Goal: Task Accomplishment & Management: Manage account settings

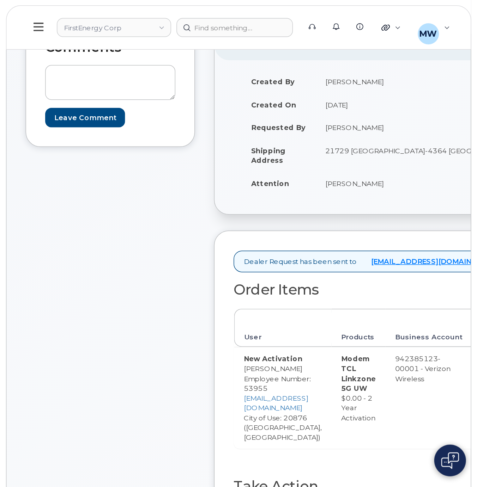
scroll to position [93, 0]
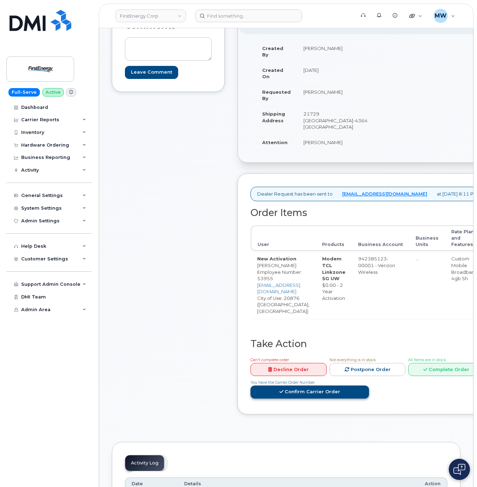
click at [317, 324] on link "Confirm Carrier Order" at bounding box center [309, 392] width 118 height 13
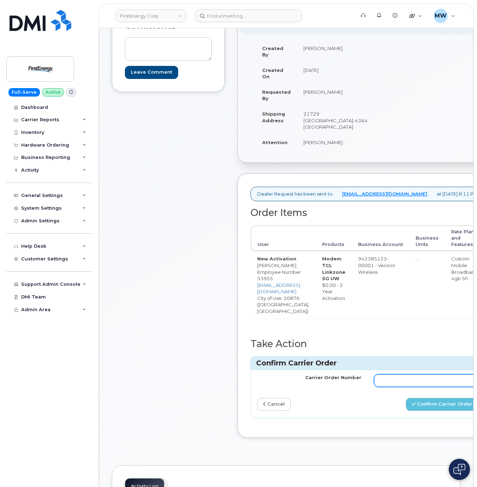
click at [317, 324] on input "Carrier Order Number" at bounding box center [426, 380] width 104 height 13
paste input "MB1000497354995"
type input "MB1000497354995"
click at [317, 324] on button "Confirm Carrier Order" at bounding box center [441, 404] width 73 height 13
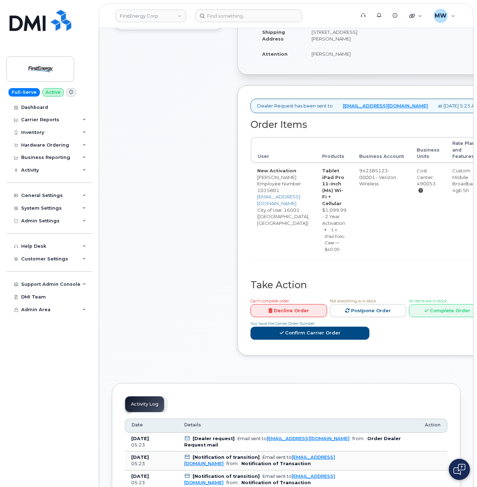
scroll to position [212, 0]
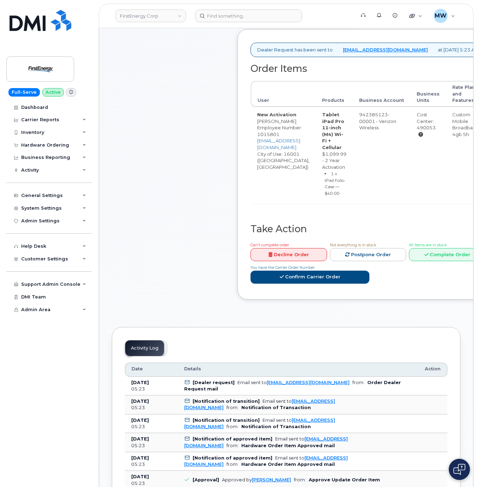
drag, startPoint x: 350, startPoint y: 288, endPoint x: 368, endPoint y: 324, distance: 40.1
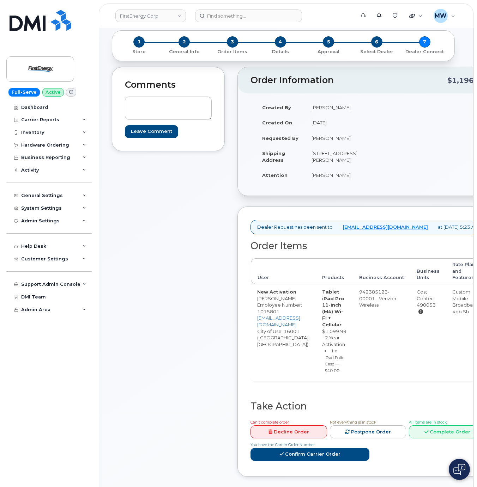
scroll to position [0, 0]
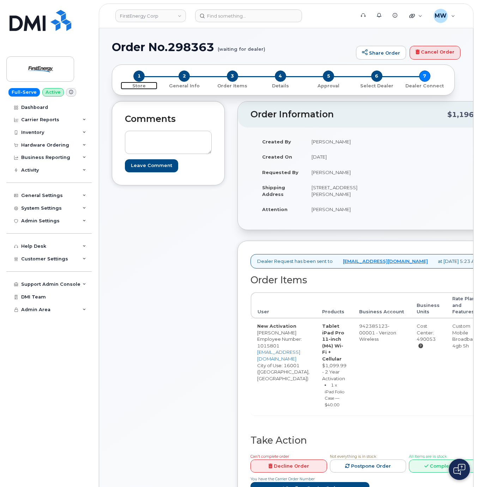
click at [134, 77] on span "1" at bounding box center [138, 76] width 11 height 11
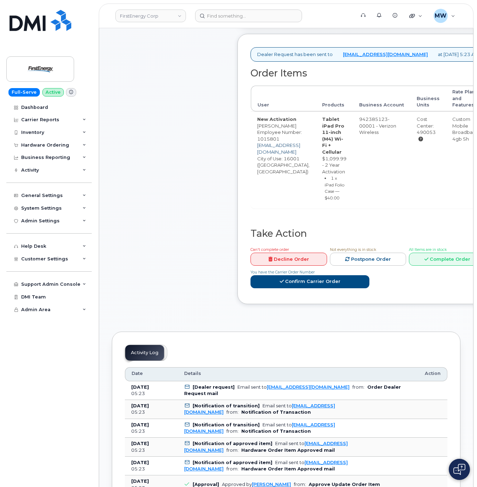
scroll to position [212, 0]
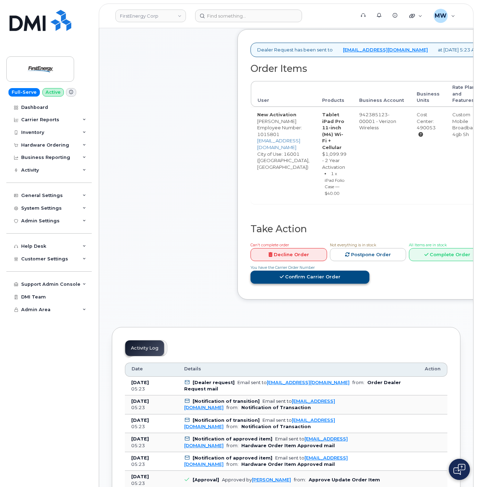
click at [358, 284] on link "Confirm Carrier Order" at bounding box center [309, 277] width 119 height 13
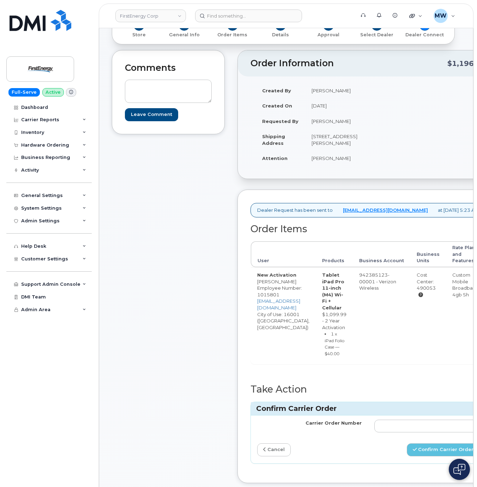
scroll to position [141, 0]
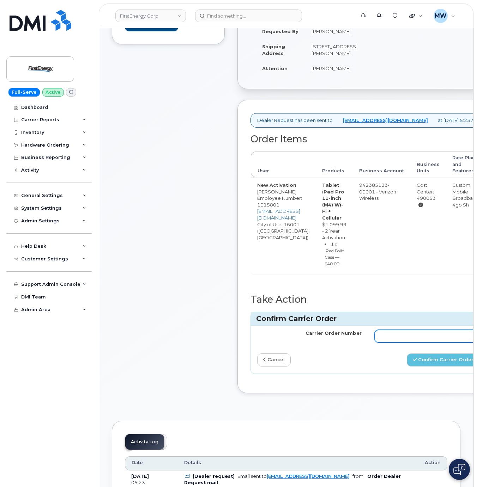
click at [403, 343] on input "Carrier Order Number" at bounding box center [426, 336] width 104 height 13
paste input "MB1000497362253"
type input "MB1000497362253"
click at [429, 367] on button "Confirm Carrier Order" at bounding box center [443, 360] width 73 height 13
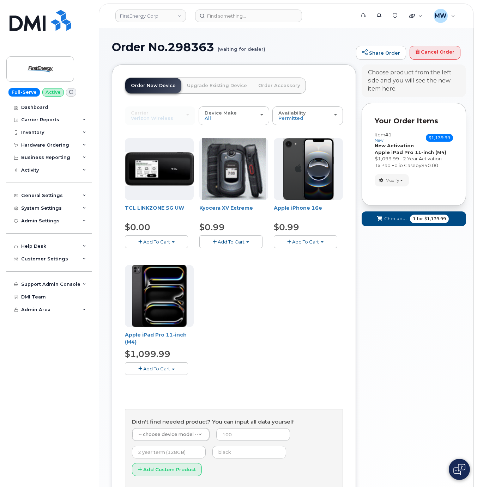
click at [187, 47] on h1 "Order No.298363 (waiting for dealer)" at bounding box center [232, 47] width 240 height 12
copy h1 "298363"
click at [401, 180] on span "button" at bounding box center [401, 180] width 3 height 1
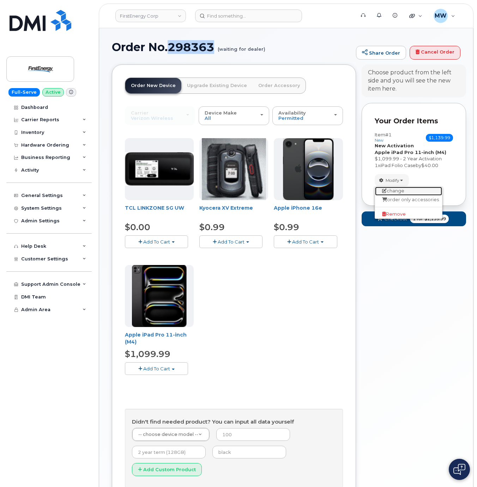
click at [404, 193] on link "change" at bounding box center [408, 191] width 67 height 8
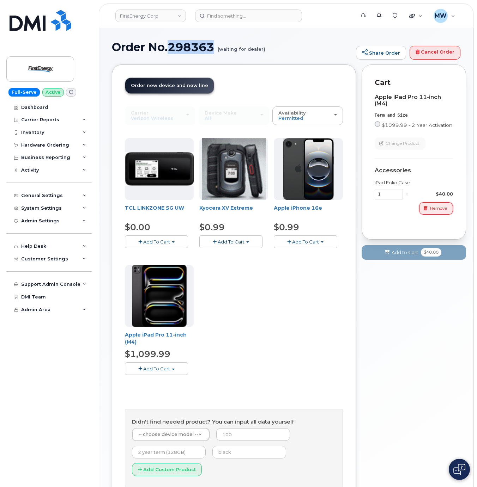
click at [444, 206] on span "Remove" at bounding box center [438, 208] width 17 height 6
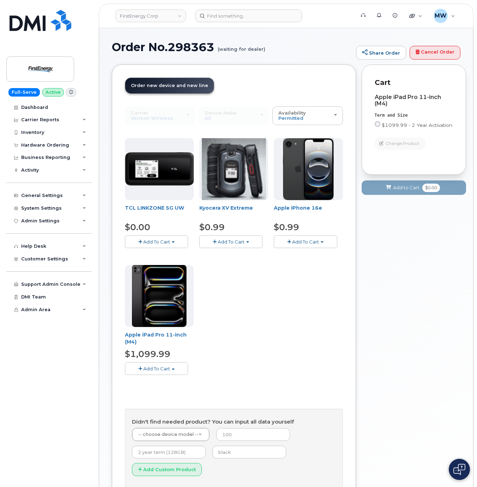
click at [395, 209] on div "Your Cart is Empty! Choose product from the left side and you will see the new …" at bounding box center [413, 292] width 104 height 454
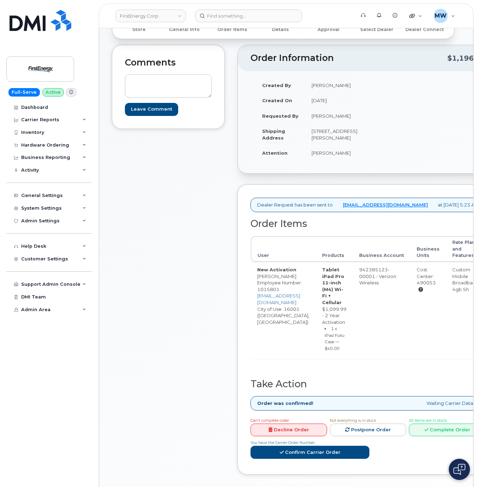
scroll to position [141, 0]
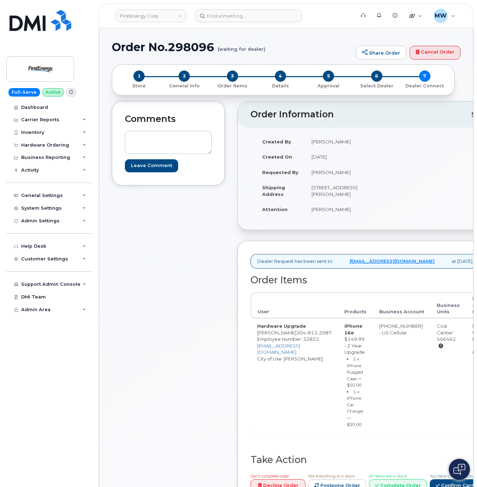
click at [207, 47] on h1 "Order No.298096 (waiting for dealer)" at bounding box center [232, 47] width 240 height 12
drag, startPoint x: 207, startPoint y: 47, endPoint x: 195, endPoint y: 54, distance: 14.3
click at [206, 47] on h1 "Order No.298096 (waiting for dealer)" at bounding box center [232, 47] width 240 height 12
copy h1 "298096"
click at [48, 144] on div "Hardware Ordering" at bounding box center [45, 145] width 48 height 6
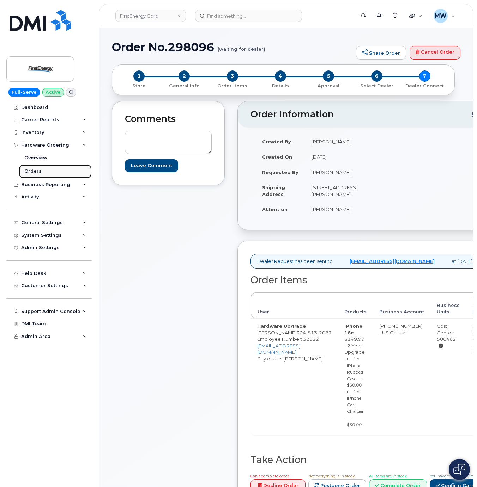
click at [47, 171] on link "Orders" at bounding box center [55, 171] width 73 height 13
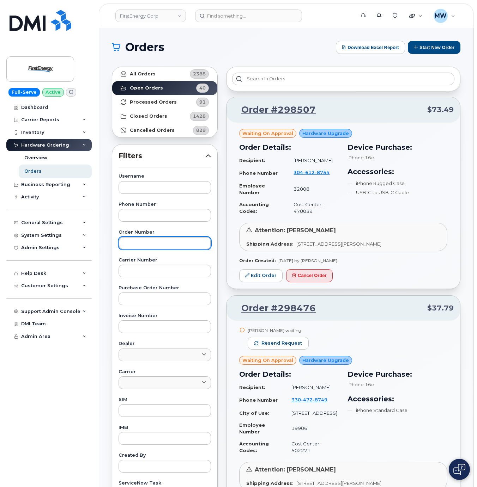
click at [149, 243] on input "text" at bounding box center [164, 243] width 92 height 13
paste input "298096"
type input "298096"
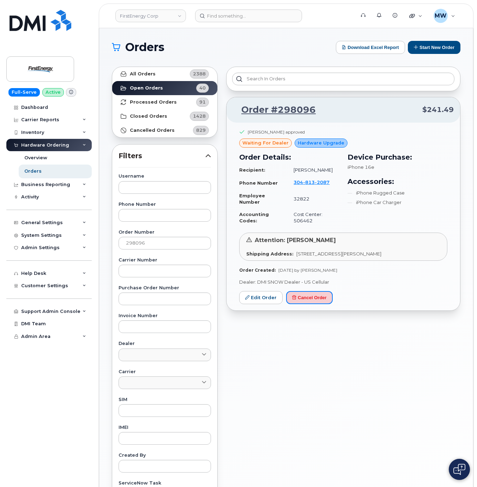
drag, startPoint x: 312, startPoint y: 305, endPoint x: 296, endPoint y: 44, distance: 262.1
click at [312, 304] on button "Cancel Order" at bounding box center [309, 297] width 47 height 13
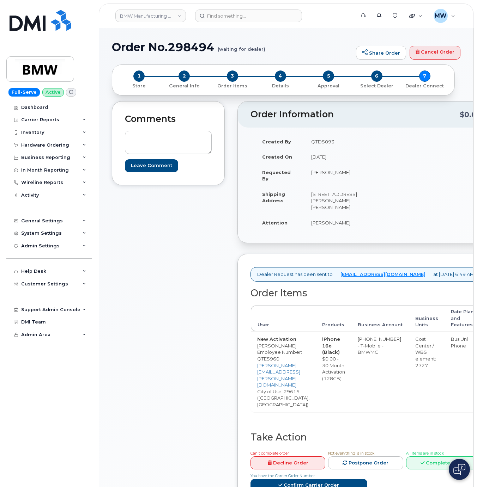
scroll to position [71, 0]
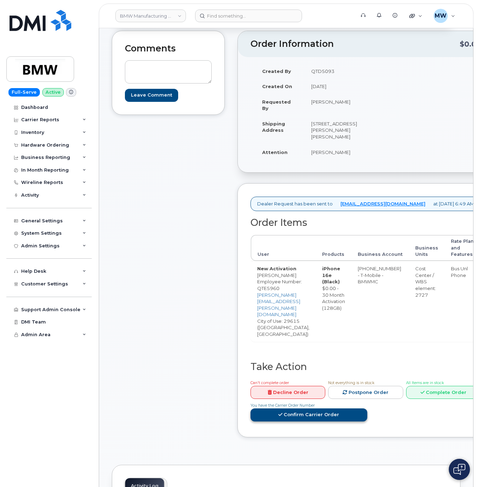
click at [294, 409] on link "Confirm Carrier Order" at bounding box center [308, 415] width 117 height 13
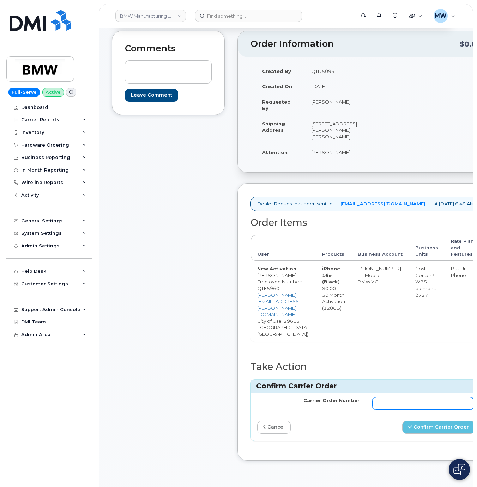
click at [391, 397] on input "Carrier Order Number" at bounding box center [423, 403] width 102 height 13
paste input "771654850"
type input "771654850"
click at [452, 421] on button "Confirm Carrier Order" at bounding box center [438, 427] width 73 height 13
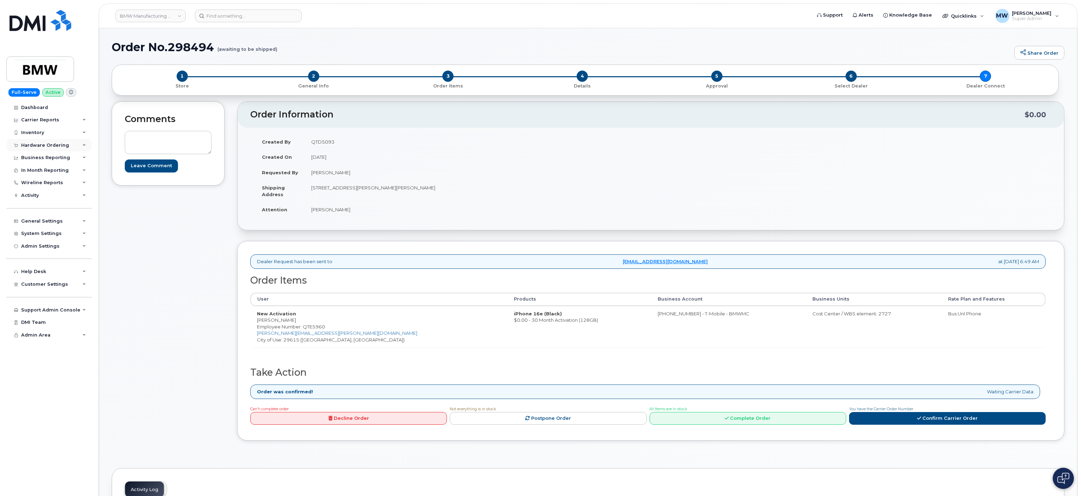
click at [44, 146] on div "Hardware Ordering" at bounding box center [45, 145] width 48 height 6
click at [42, 173] on link "Orders" at bounding box center [55, 171] width 73 height 13
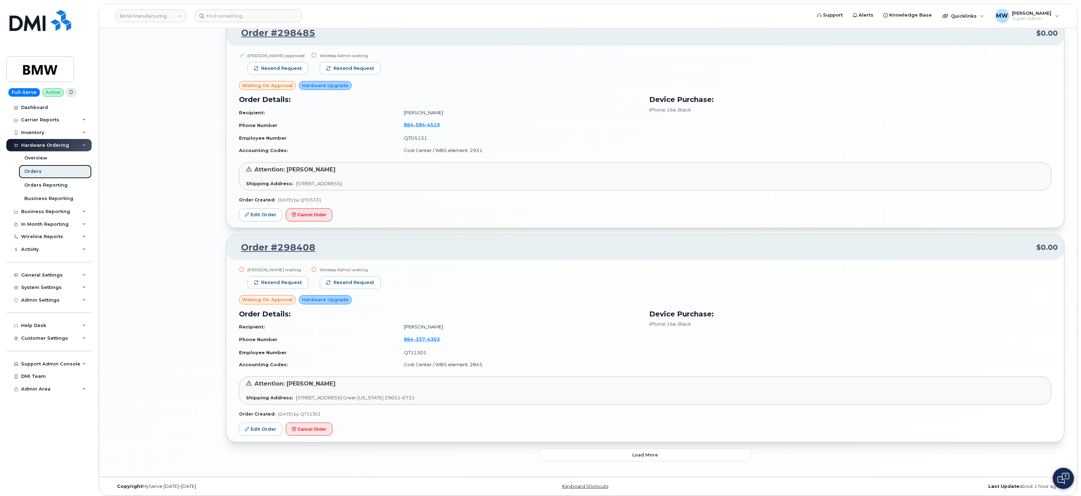
scroll to position [1191, 0]
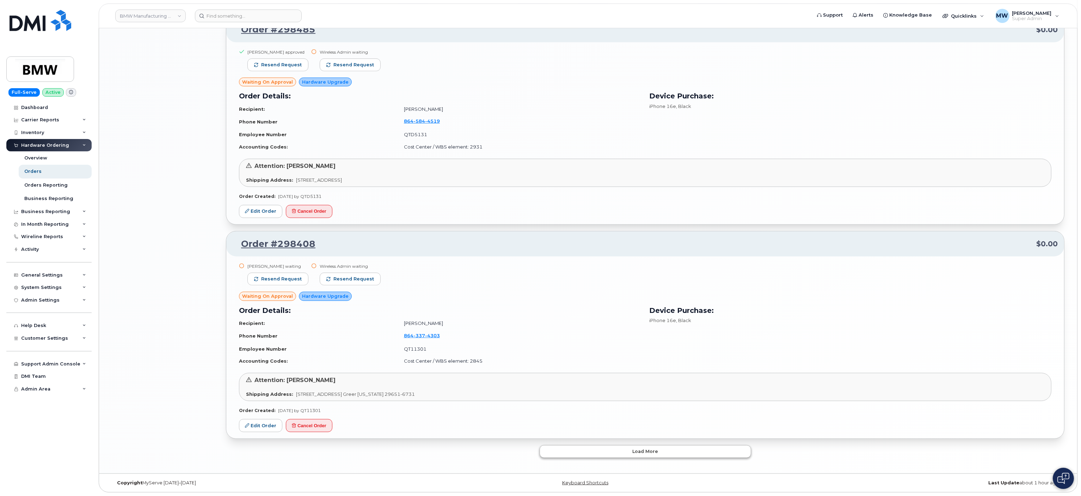
drag, startPoint x: 626, startPoint y: 460, endPoint x: 631, endPoint y: 454, distance: 7.8
drag, startPoint x: 631, startPoint y: 454, endPoint x: 626, endPoint y: 451, distance: 6.7
click at [476, 453] on button "Load more" at bounding box center [646, 451] width 212 height 13
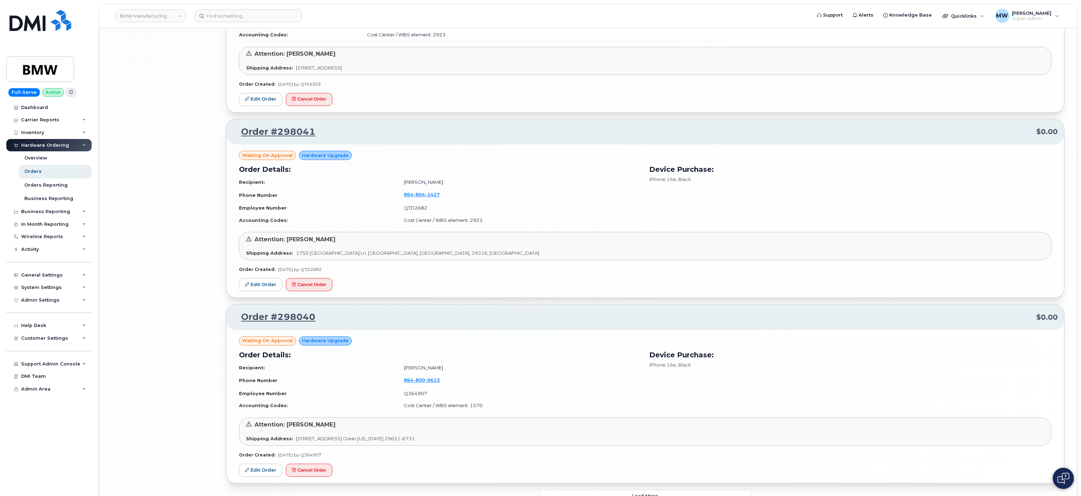
scroll to position [2734, 0]
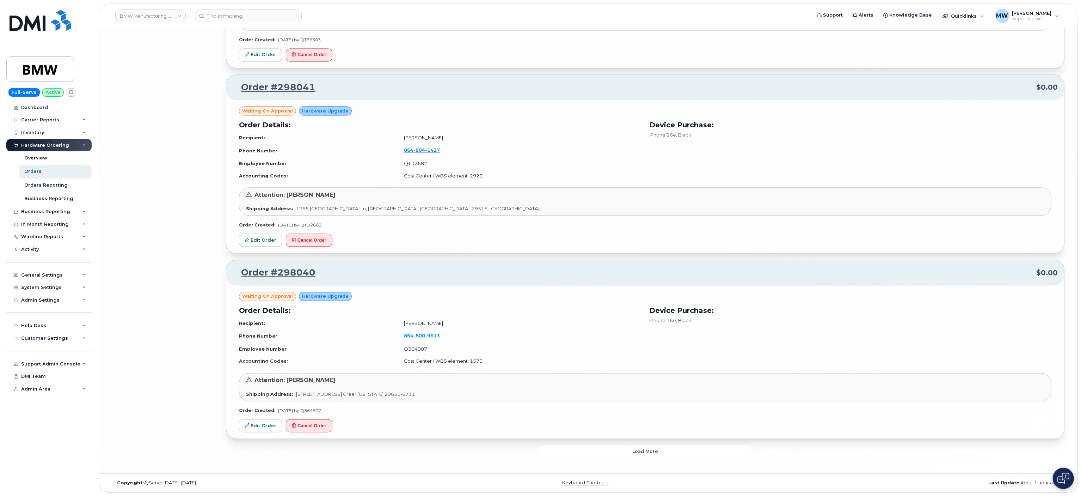
drag, startPoint x: 628, startPoint y: 451, endPoint x: 628, endPoint y: 447, distance: 3.9
click at [476, 449] on button "Load more" at bounding box center [646, 451] width 212 height 13
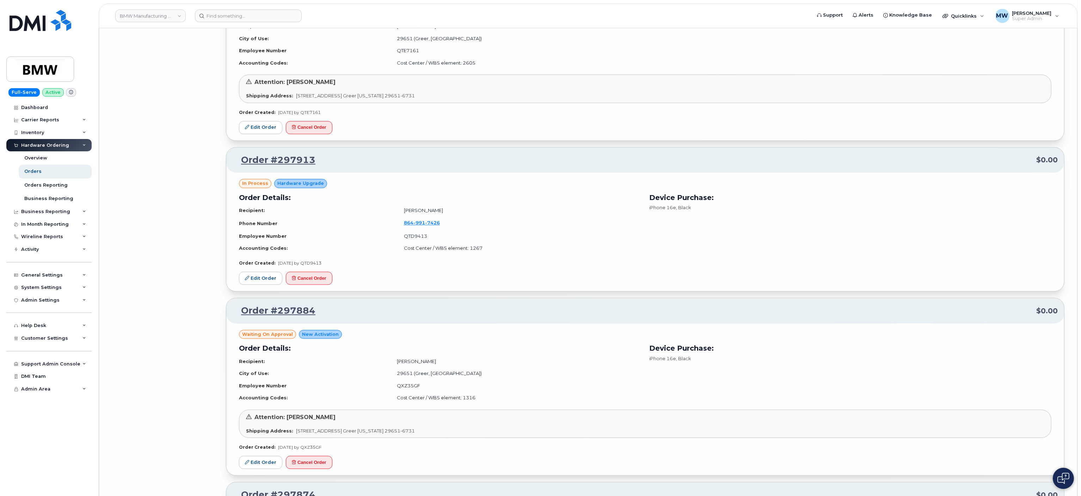
scroll to position [3791, 0]
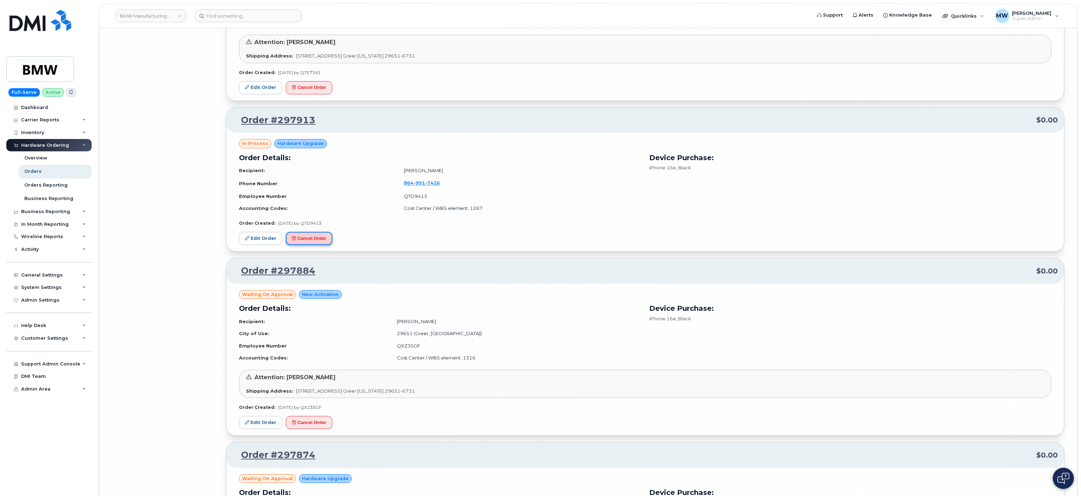
click at [317, 245] on button "Cancel Order" at bounding box center [309, 238] width 47 height 13
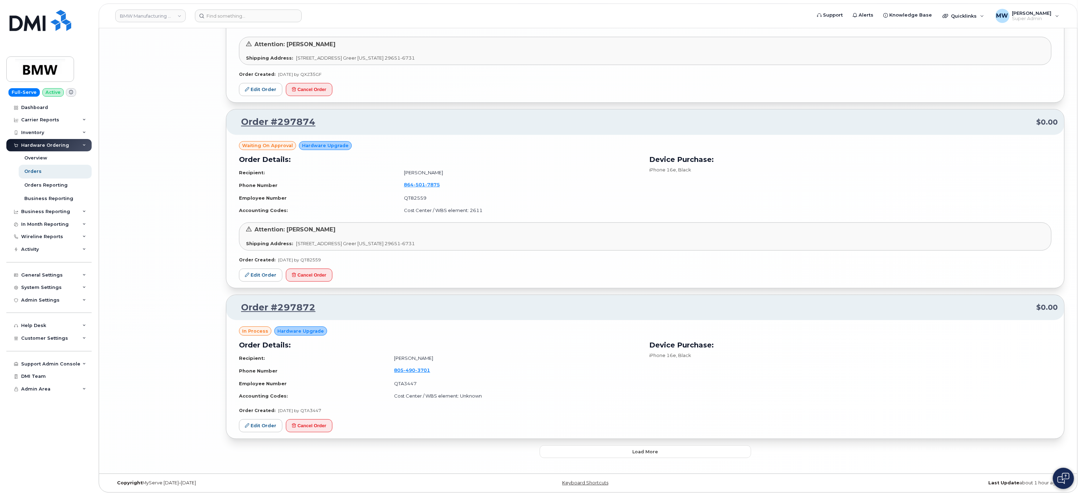
scroll to position [4149, 0]
click at [308, 427] on button "Cancel Order" at bounding box center [309, 425] width 47 height 13
click at [476, 446] on button "Load more" at bounding box center [646, 451] width 212 height 13
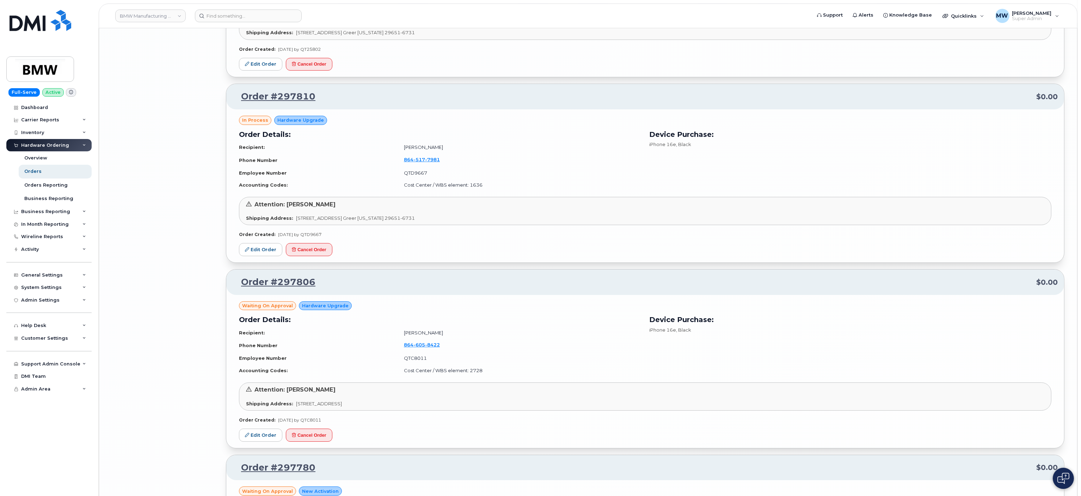
scroll to position [4855, 0]
click at [313, 255] on button "Cancel Order" at bounding box center [309, 248] width 47 height 13
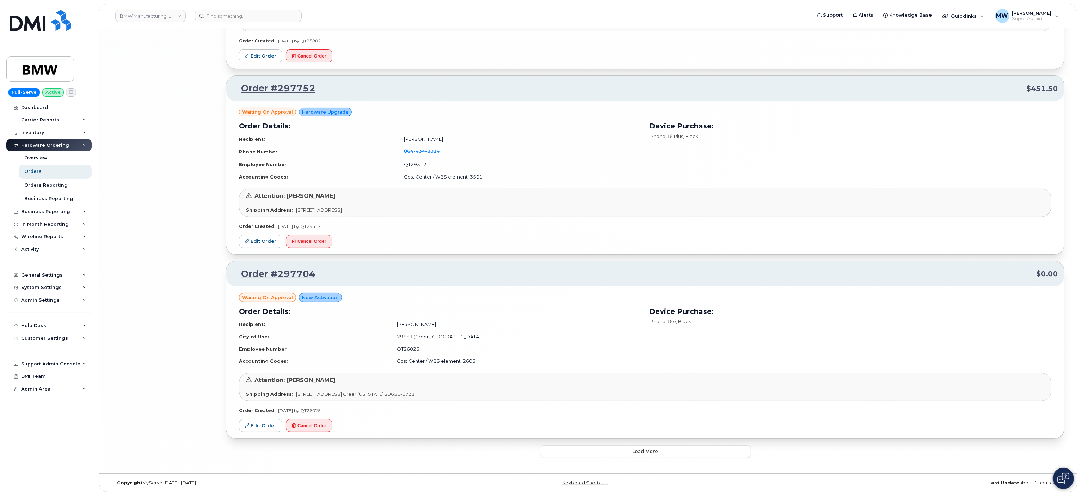
scroll to position [5634, 0]
drag, startPoint x: 673, startPoint y: 453, endPoint x: 672, endPoint y: 417, distance: 35.6
click at [476, 452] on button "Load more" at bounding box center [646, 451] width 212 height 13
drag, startPoint x: 654, startPoint y: 448, endPoint x: 654, endPoint y: 435, distance: 13.0
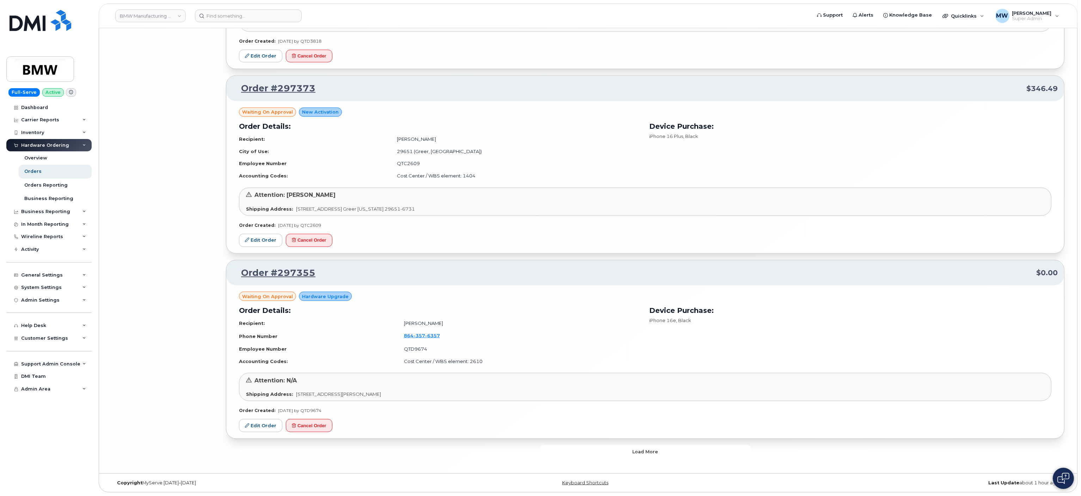
click at [476, 445] on button "Load more" at bounding box center [646, 451] width 212 height 13
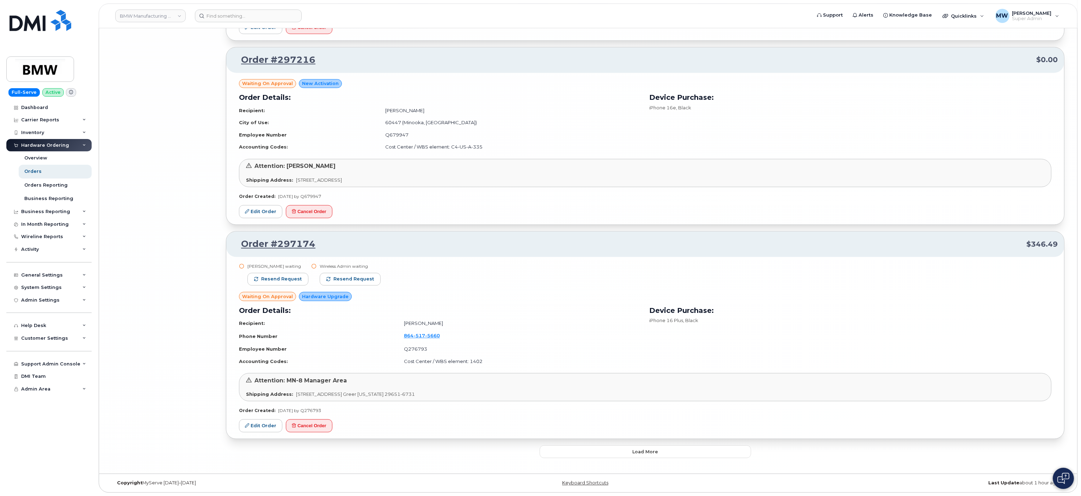
scroll to position [8688, 0]
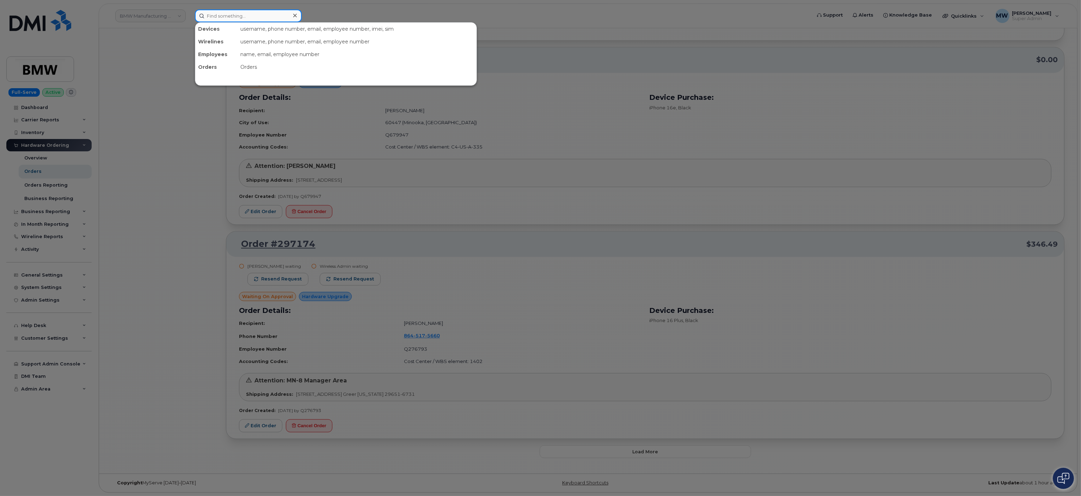
click at [220, 17] on input at bounding box center [248, 16] width 107 height 13
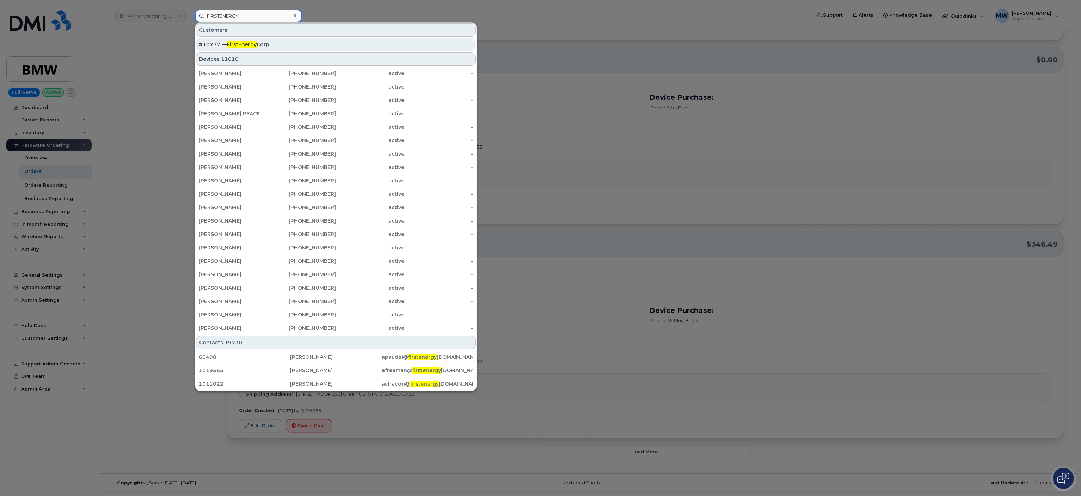
type input "FIRSTENERGY"
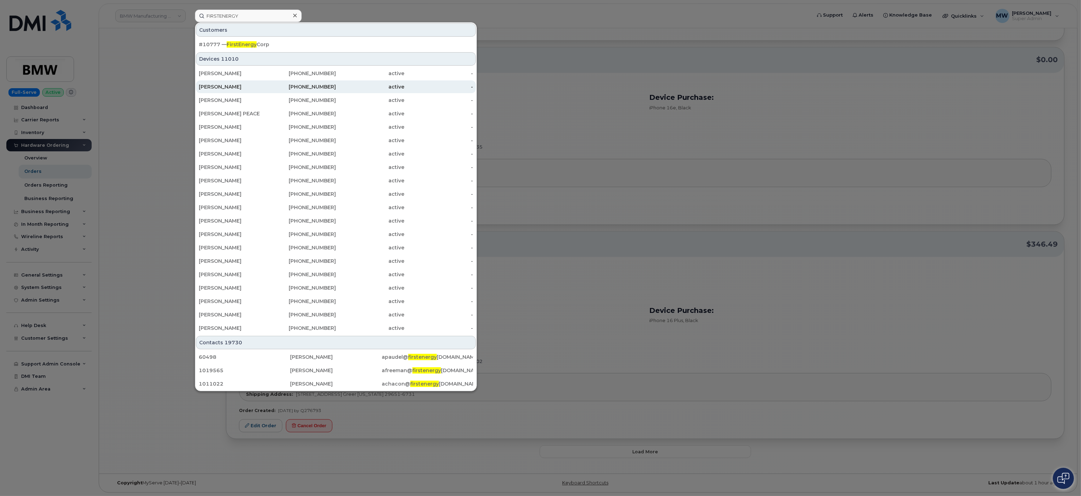
drag, startPoint x: 327, startPoint y: 41, endPoint x: 309, endPoint y: 92, distance: 54.5
click at [327, 40] on div "#10777 — FirstEnergy Corp" at bounding box center [336, 44] width 274 height 13
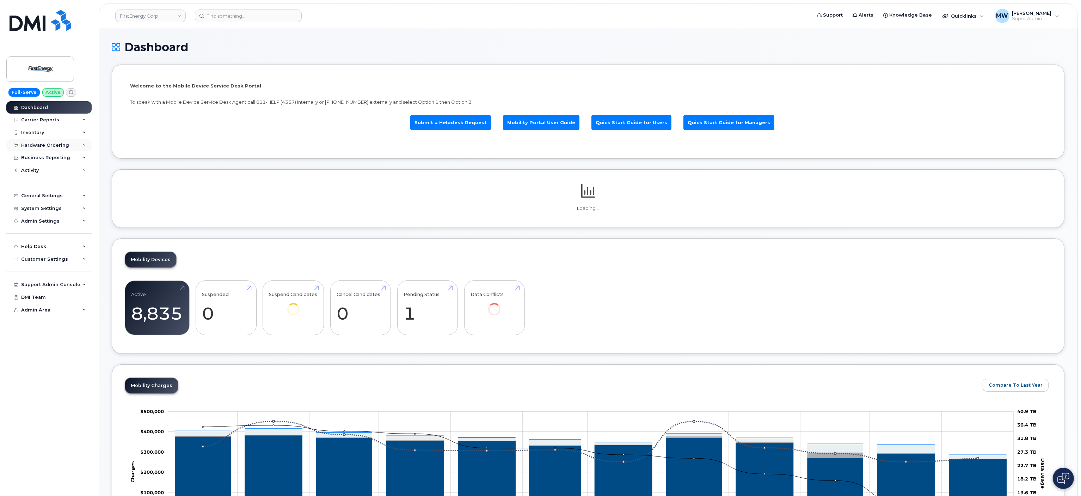
click at [54, 146] on div "Hardware Ordering" at bounding box center [45, 145] width 48 height 6
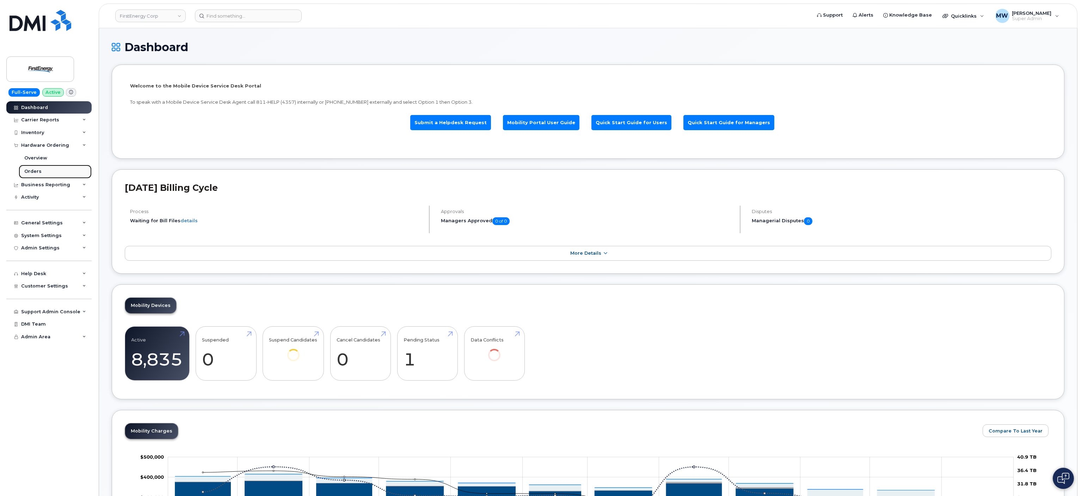
click at [47, 176] on link "Orders" at bounding box center [55, 171] width 73 height 13
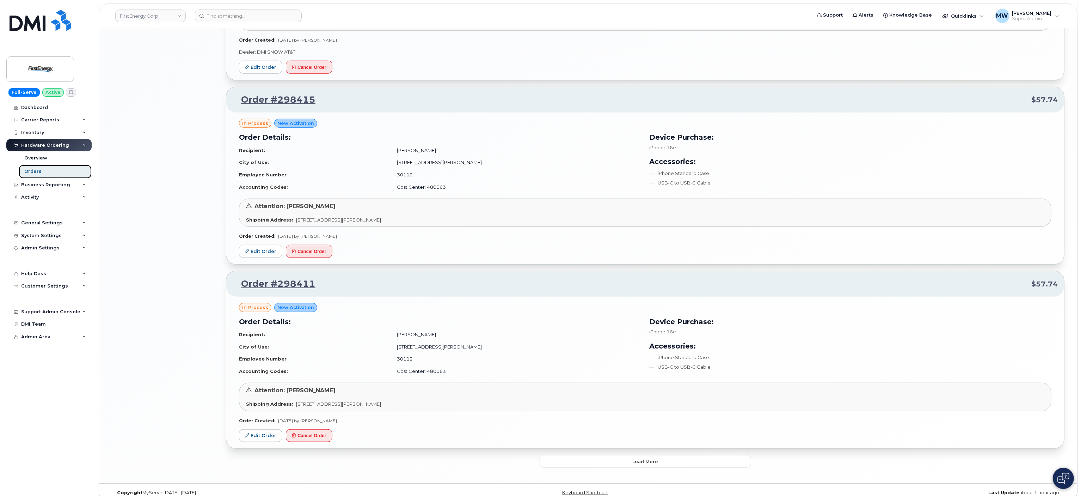
scroll to position [1248, 0]
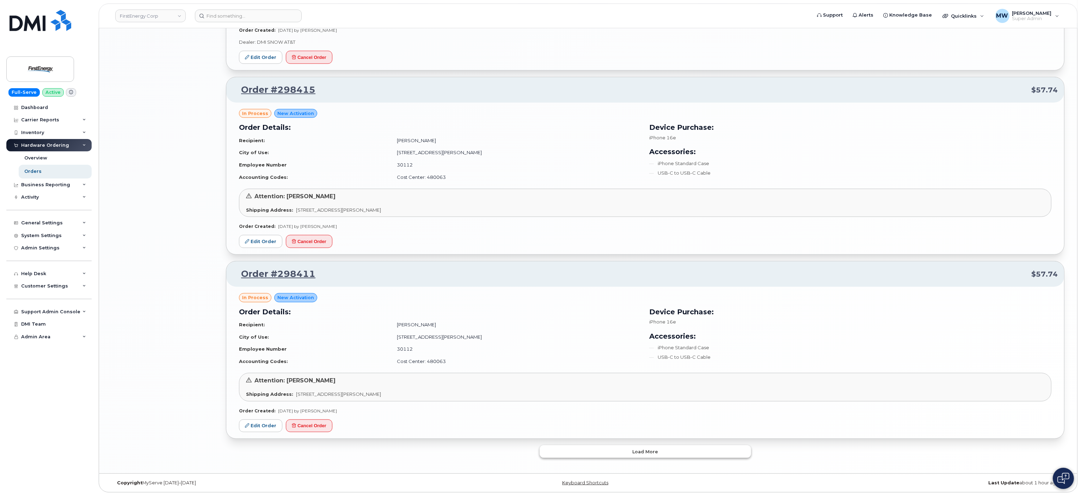
click at [675, 451] on button "Load more" at bounding box center [646, 451] width 212 height 13
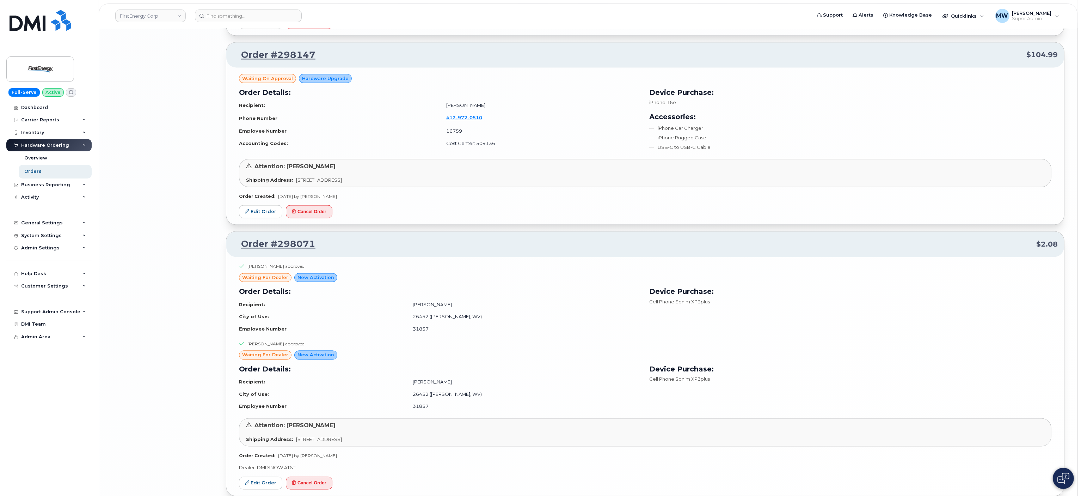
scroll to position [2874, 0]
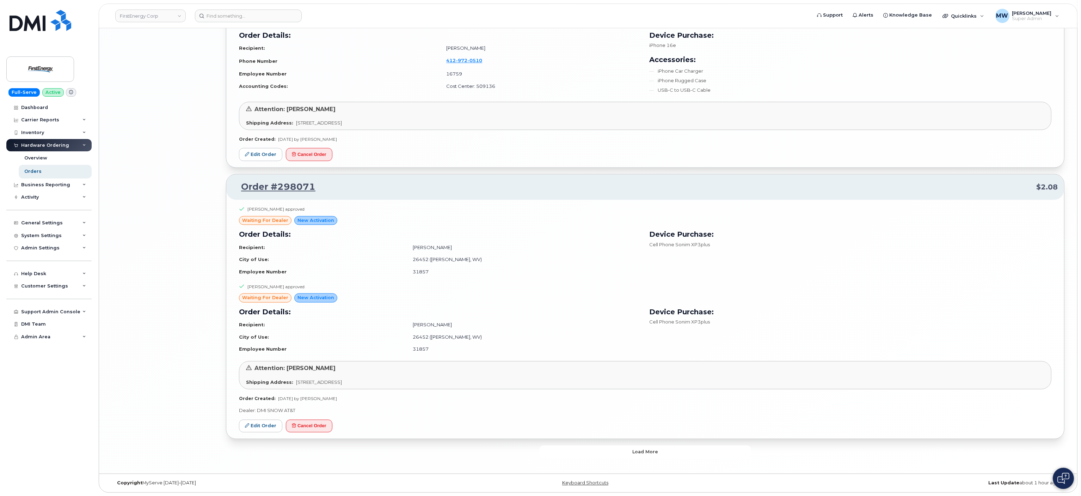
drag, startPoint x: 642, startPoint y: 456, endPoint x: 635, endPoint y: 431, distance: 26.0
click at [642, 454] on button "Load more" at bounding box center [646, 451] width 212 height 13
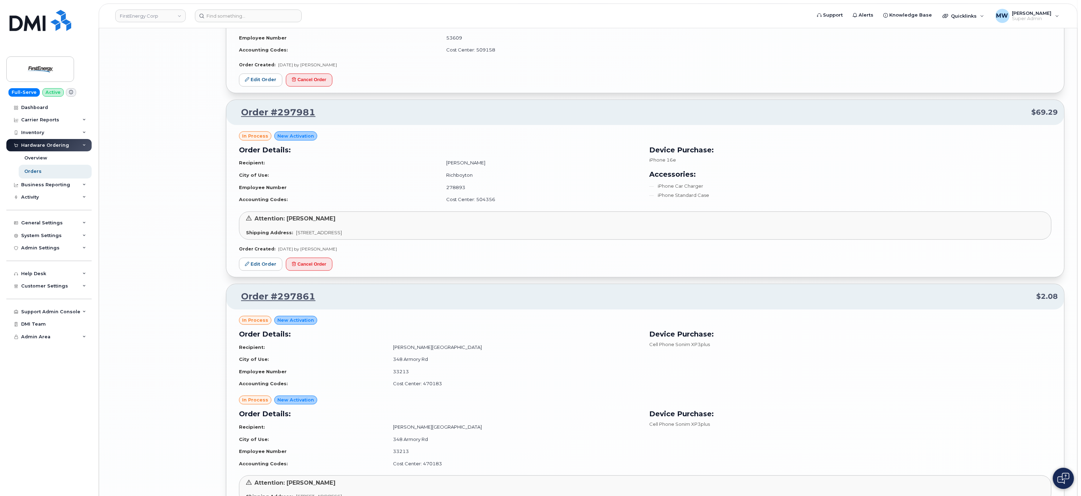
scroll to position [3649, 0]
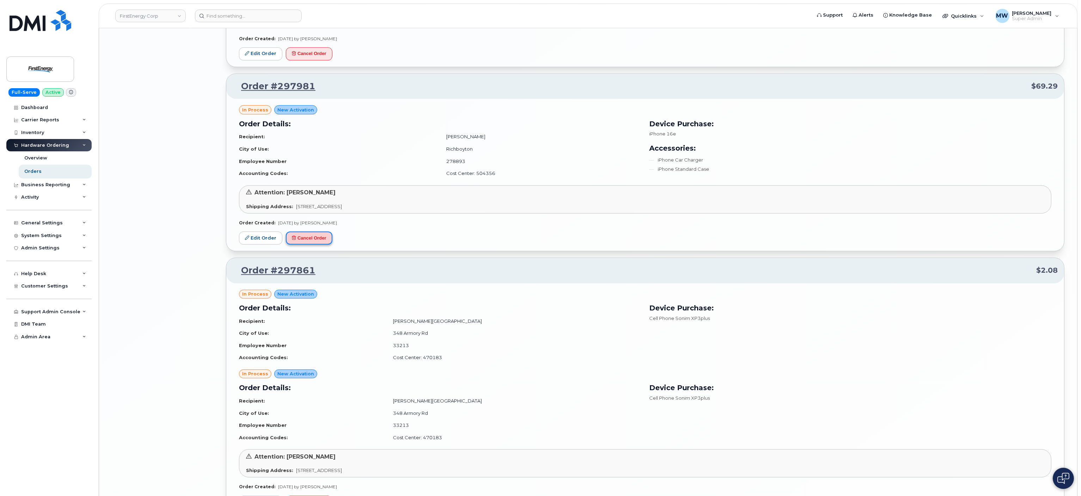
click at [327, 244] on button "Cancel Order" at bounding box center [309, 237] width 47 height 13
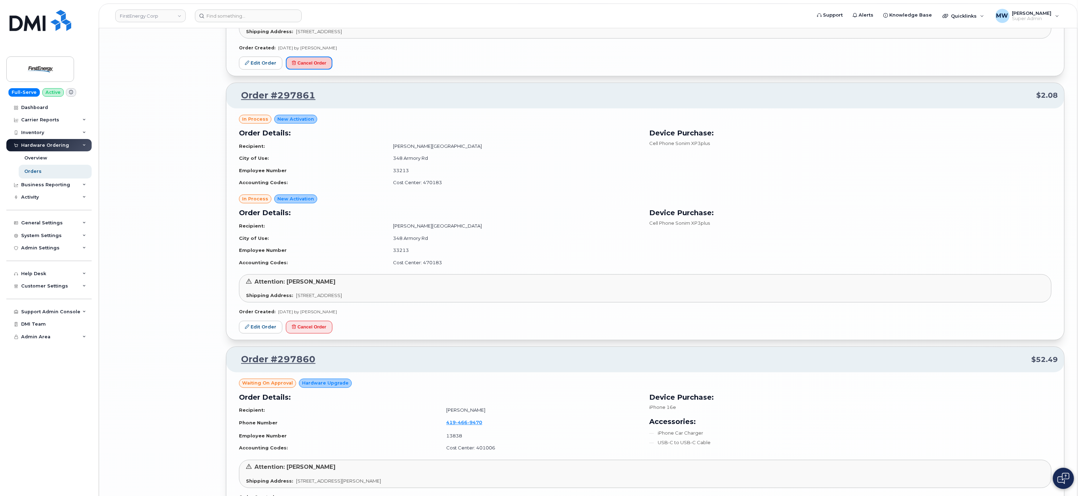
scroll to position [3861, 0]
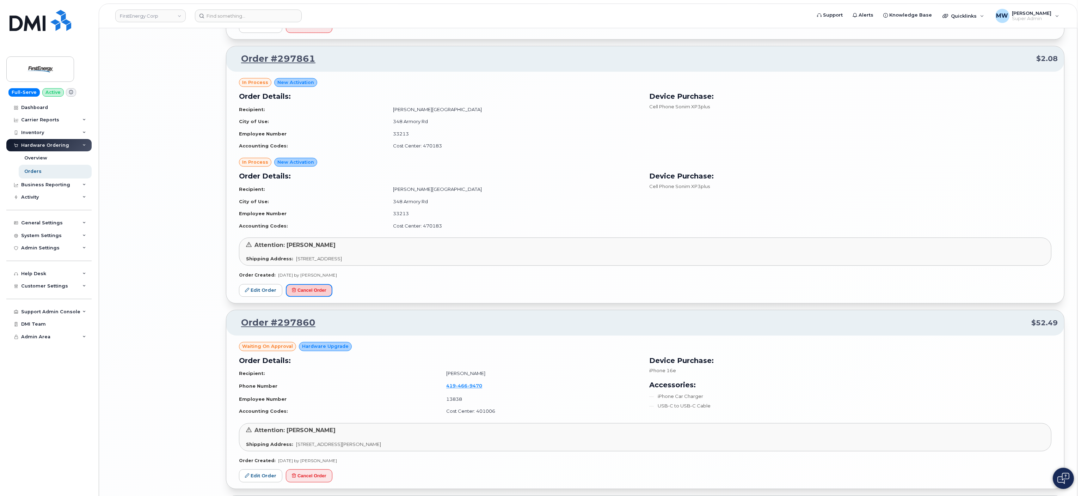
drag, startPoint x: 307, startPoint y: 313, endPoint x: 601, endPoint y: 47, distance: 396.1
click at [308, 297] on button "Cancel Order" at bounding box center [309, 290] width 47 height 13
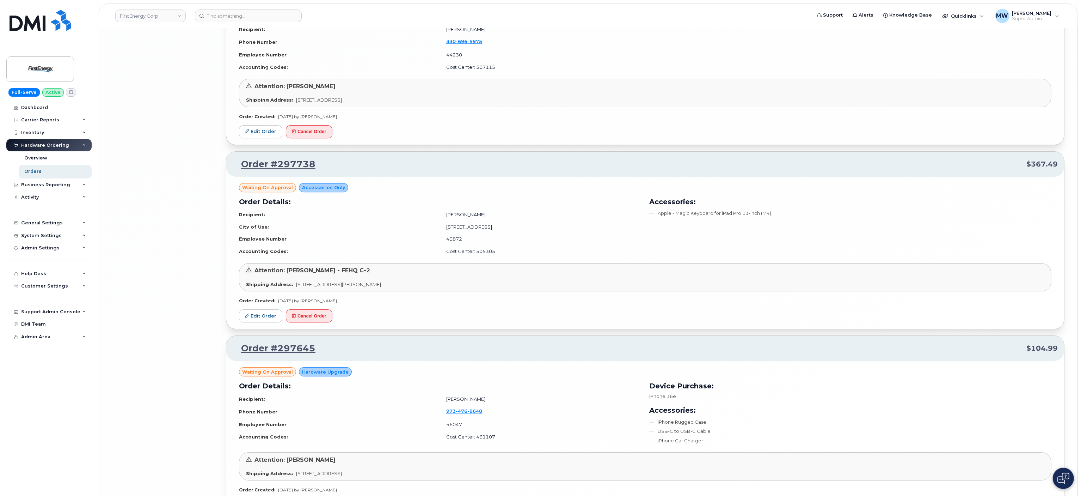
scroll to position [4495, 0]
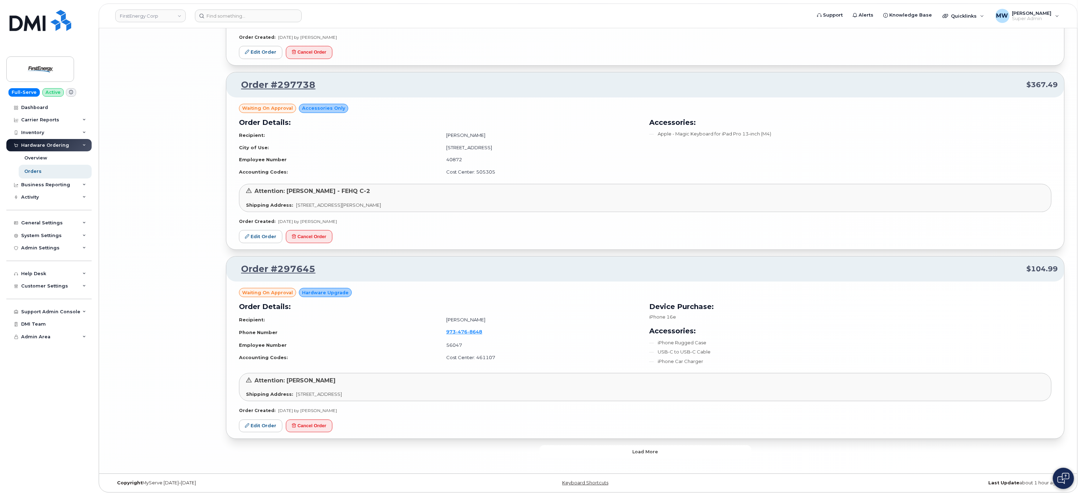
click at [633, 452] on button "Load more" at bounding box center [646, 451] width 212 height 13
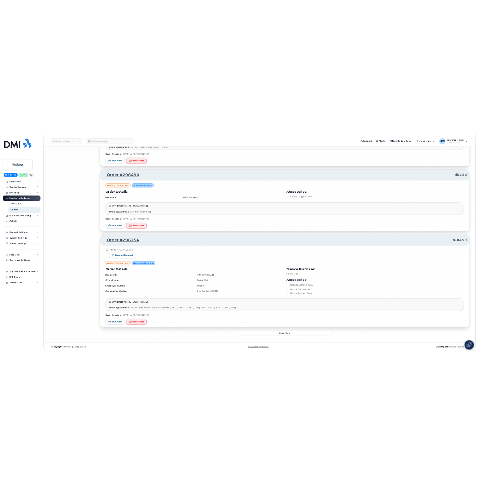
scroll to position [6060, 0]
